Goal: Information Seeking & Learning: Understand process/instructions

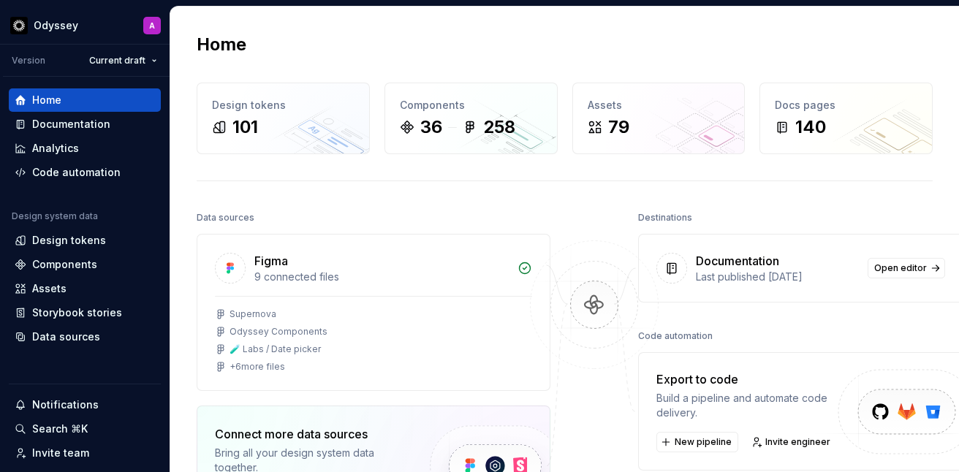
scroll to position [3, 0]
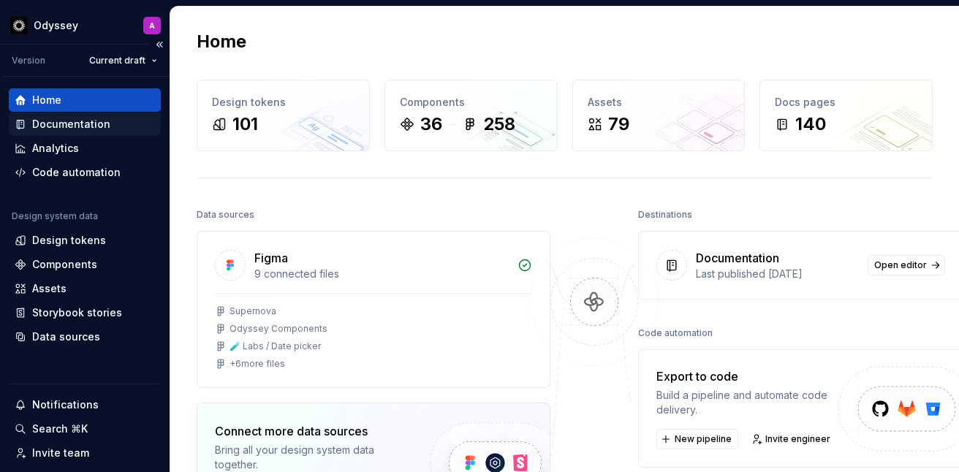
click at [58, 117] on div "Documentation" at bounding box center [71, 124] width 78 height 15
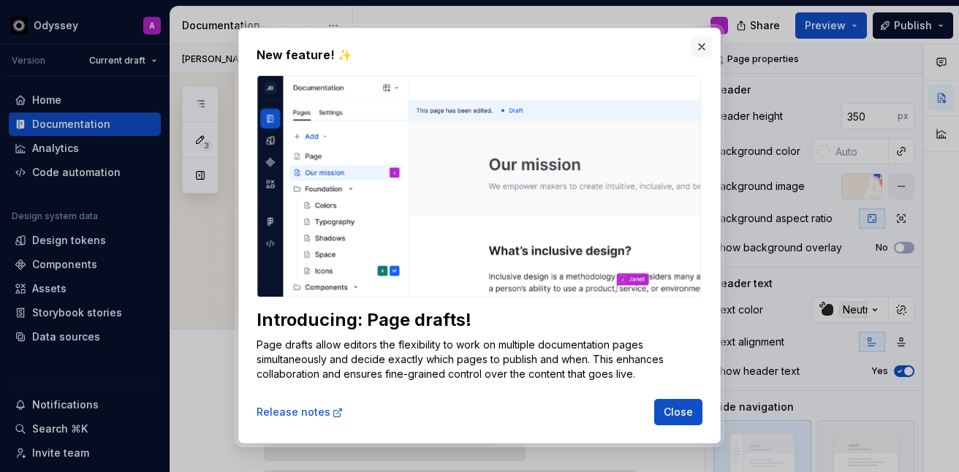
click at [701, 45] on button "button" at bounding box center [702, 47] width 20 height 20
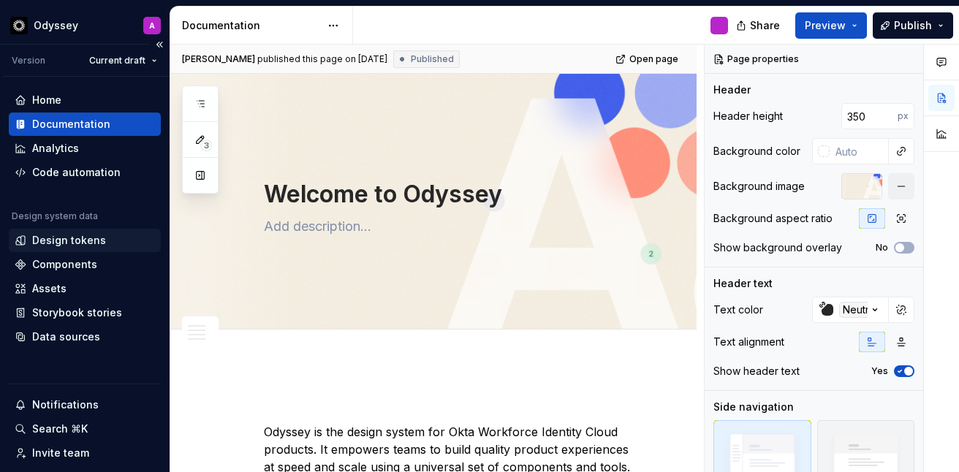
scroll to position [3, 0]
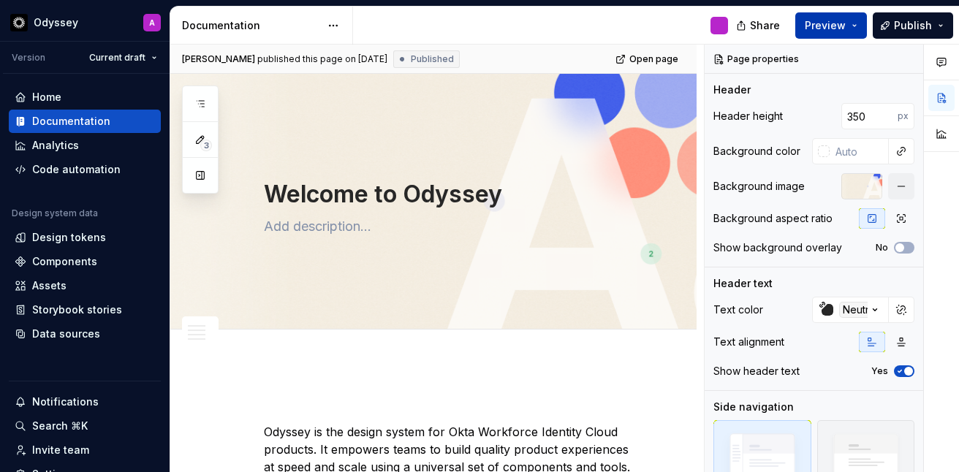
click at [827, 29] on span "Preview" at bounding box center [825, 25] width 41 height 15
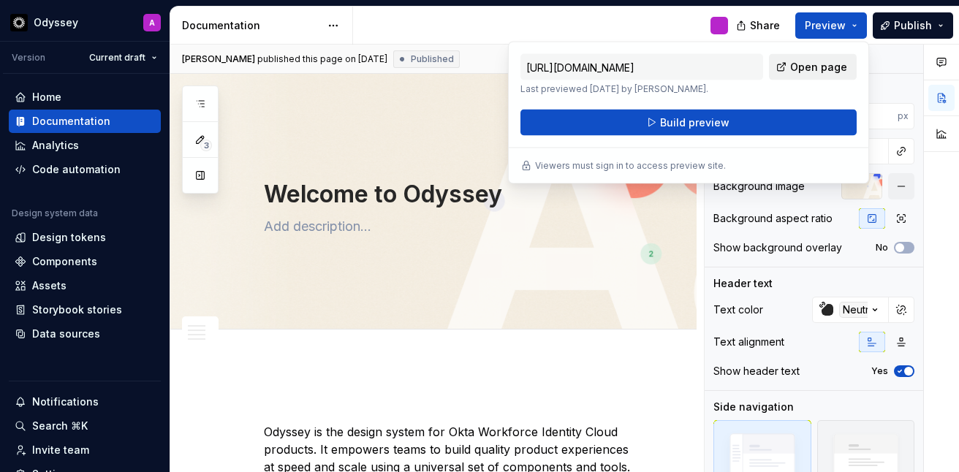
click at [808, 69] on span "Open page" at bounding box center [818, 67] width 57 height 15
type textarea "*"
